Goal: Transaction & Acquisition: Purchase product/service

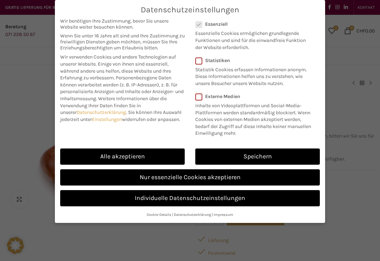
click at [226, 176] on link "Nur essenzielle Cookies akzeptieren" at bounding box center [190, 177] width 260 height 16
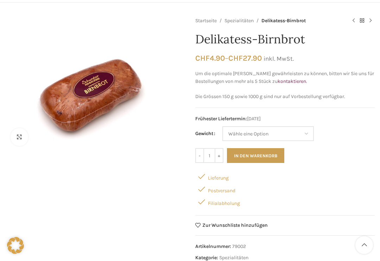
scroll to position [56, 0]
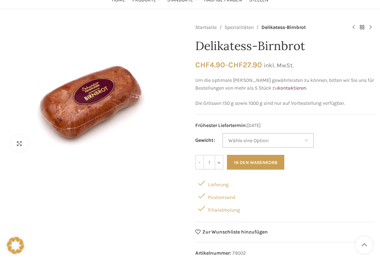
click at [278, 143] on select "[PERSON_NAME] eine Option 150 g (Vorbestellung) 250 g 500 g 1000 g (Vorbestellu…" at bounding box center [269, 140] width 92 height 15
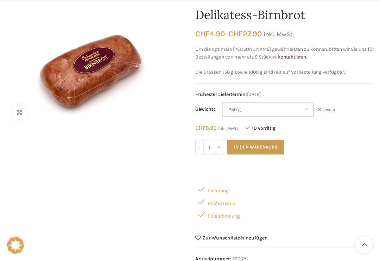
scroll to position [87, 0]
click at [273, 108] on select "[PERSON_NAME] eine Option 150 g (Vorbestellung) 250 g 500 g 1000 g (Vorbestellu…" at bounding box center [269, 109] width 92 height 15
select select "500 g"
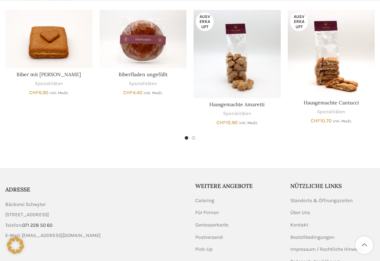
scroll to position [496, 0]
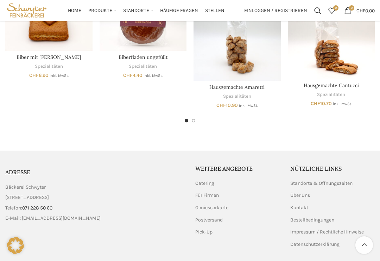
click at [219, 216] on link "Postversand" at bounding box center [209, 219] width 28 height 7
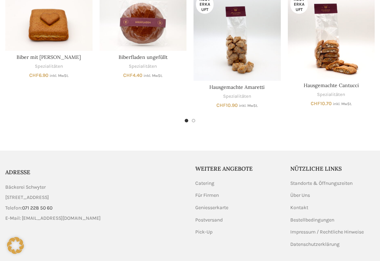
scroll to position [507, 0]
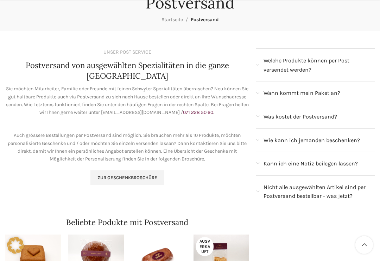
scroll to position [78, 0]
click at [337, 148] on div "Wie kann ich jemanden beschenken?" at bounding box center [315, 140] width 119 height 23
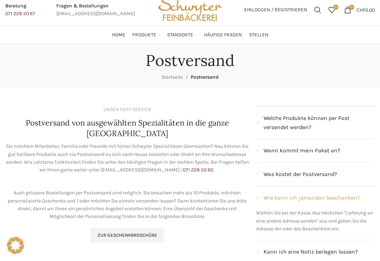
scroll to position [0, 0]
